Goal: Register for event/course

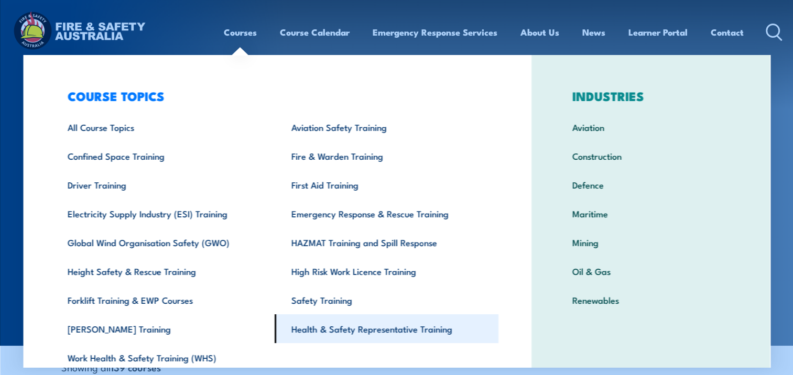
click at [365, 327] on link "Health & Safety Representative Training" at bounding box center [387, 329] width 224 height 29
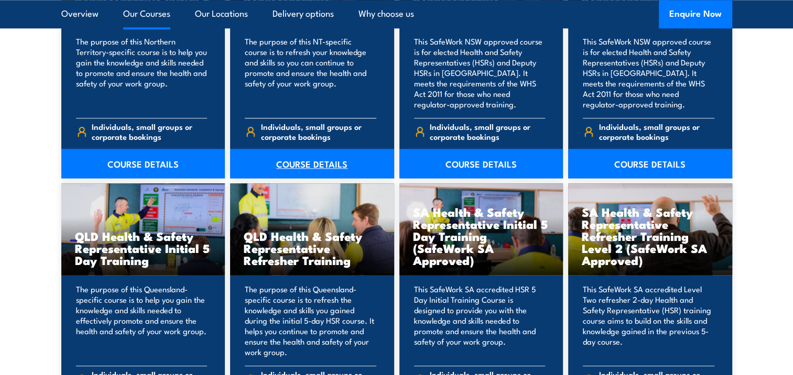
scroll to position [1206, 0]
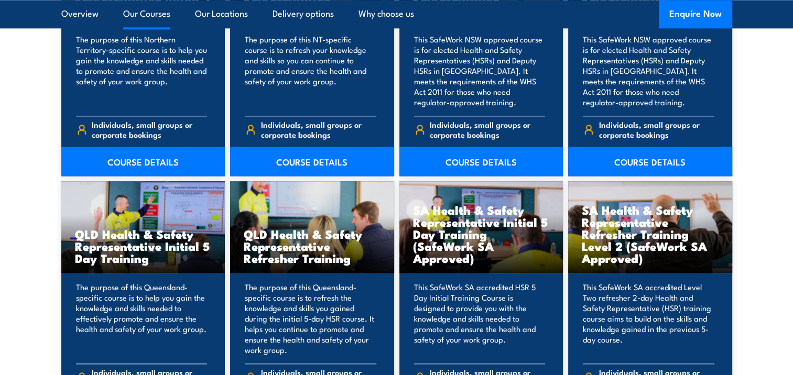
click at [148, 311] on p "The purpose of this Queensland-specific course is to help you gain the knowledg…" at bounding box center [142, 318] width 132 height 73
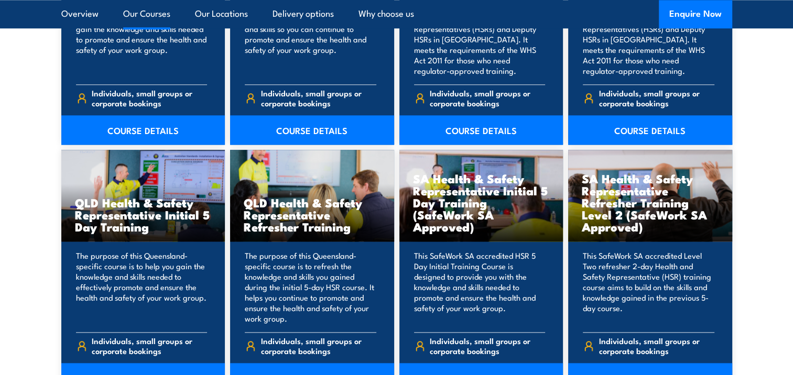
scroll to position [1311, 0]
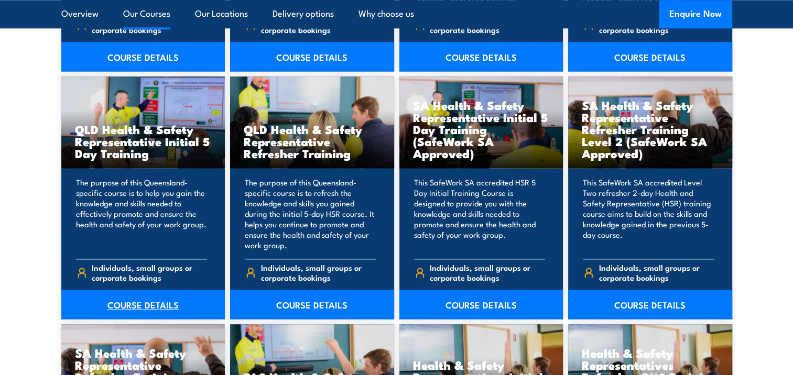
click at [120, 308] on link "COURSE DETAILS" at bounding box center [143, 304] width 164 height 29
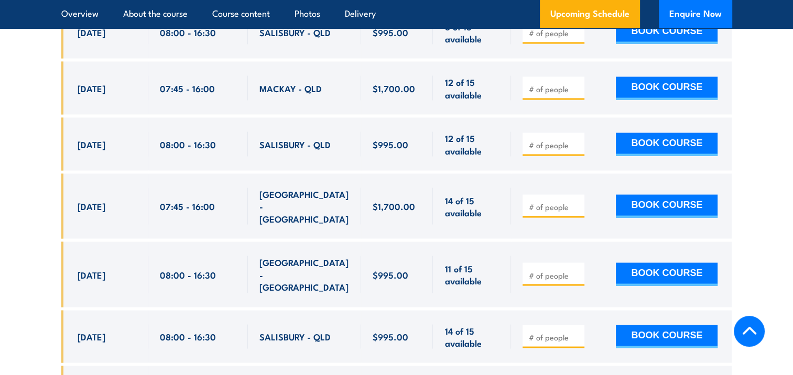
scroll to position [2045, 0]
